Goal: Entertainment & Leisure: Consume media (video, audio)

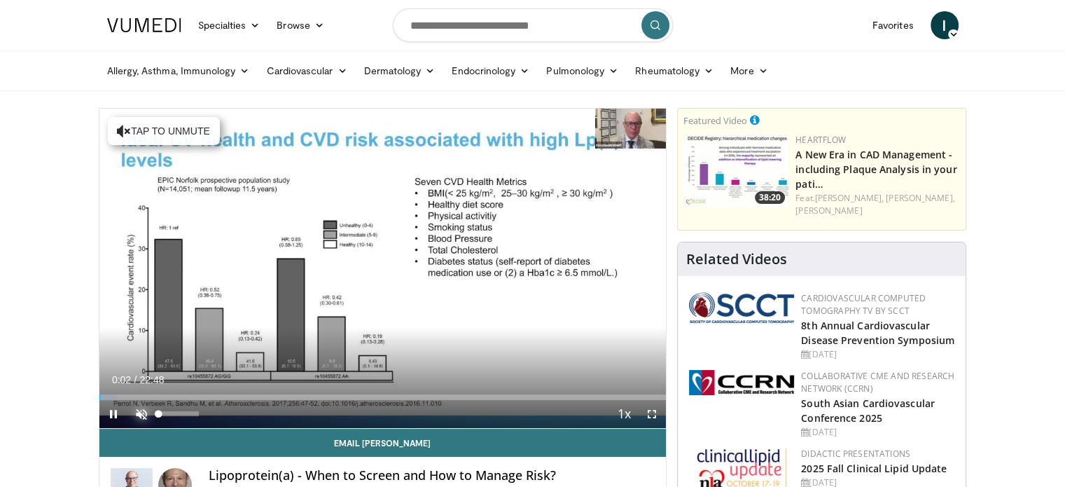
click at [140, 414] on span "Video Player" at bounding box center [141, 414] width 28 height 28
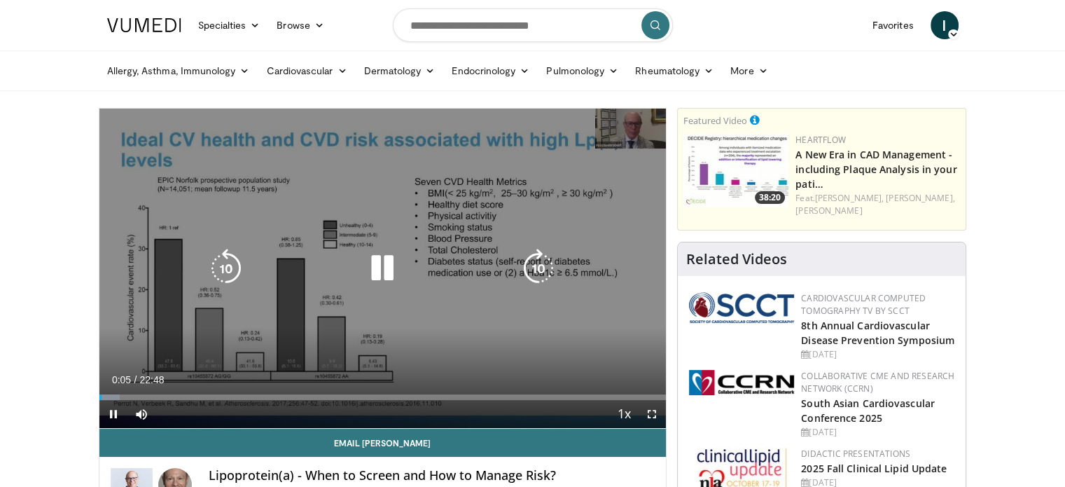
click at [383, 265] on icon "Video Player" at bounding box center [382, 268] width 39 height 39
click at [440, 211] on div "10 seconds Tap to unmute" at bounding box center [382, 268] width 567 height 319
click at [381, 268] on icon "Video Player" at bounding box center [382, 268] width 39 height 39
